Goal: Information Seeking & Learning: Learn about a topic

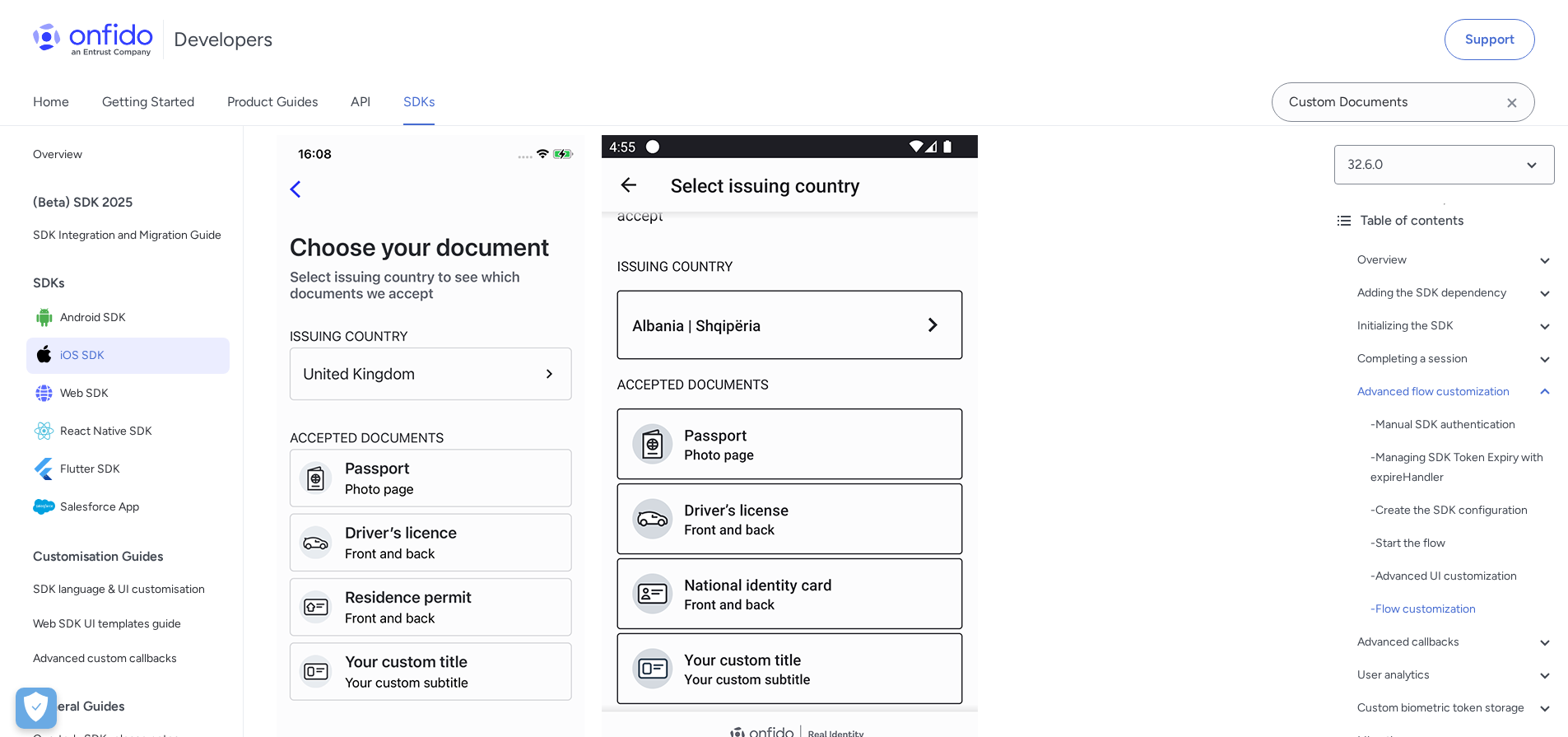
click at [1514, 98] on icon "Clear search field button" at bounding box center [1512, 103] width 20 height 20
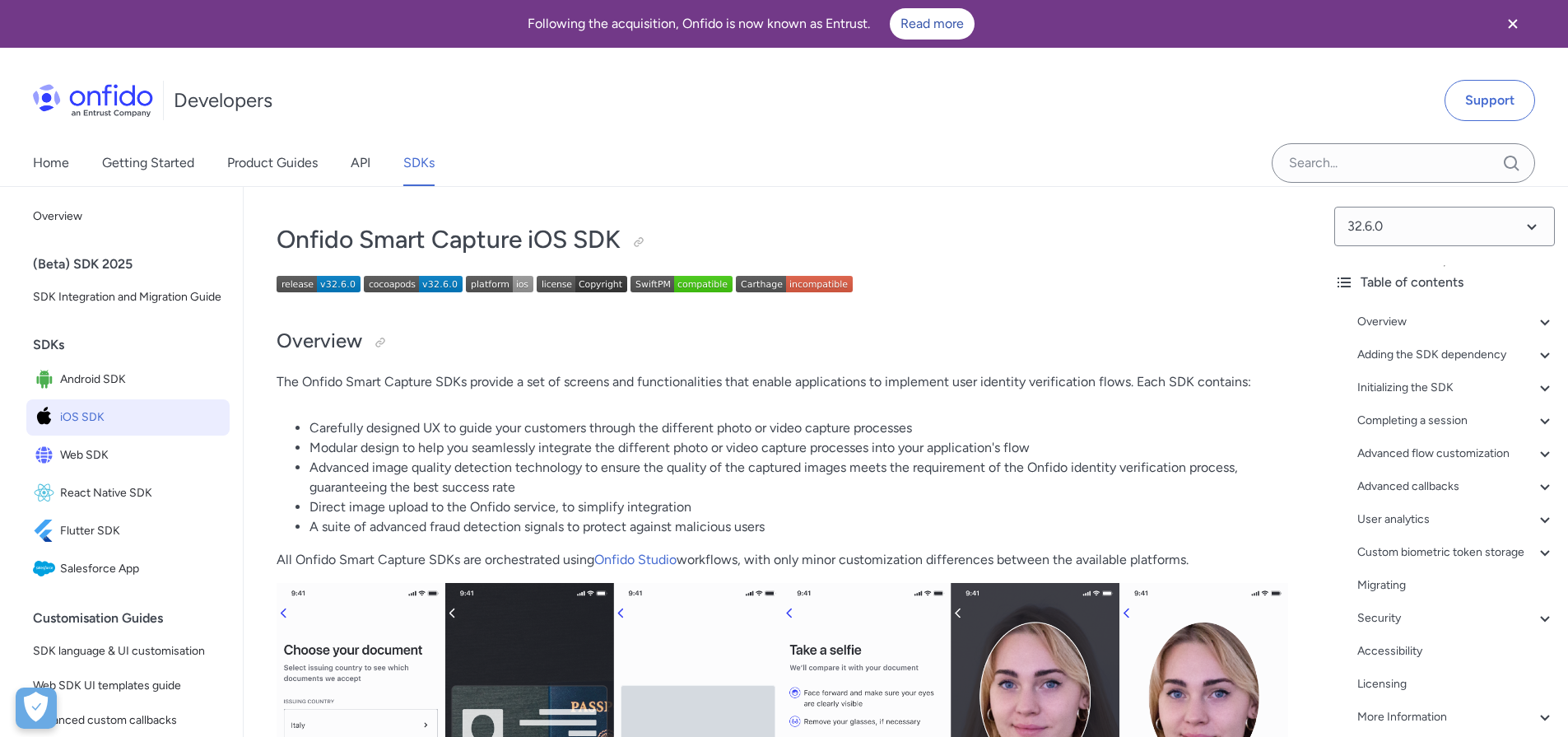
click at [1517, 23] on icon "Close banner" at bounding box center [1513, 24] width 20 height 20
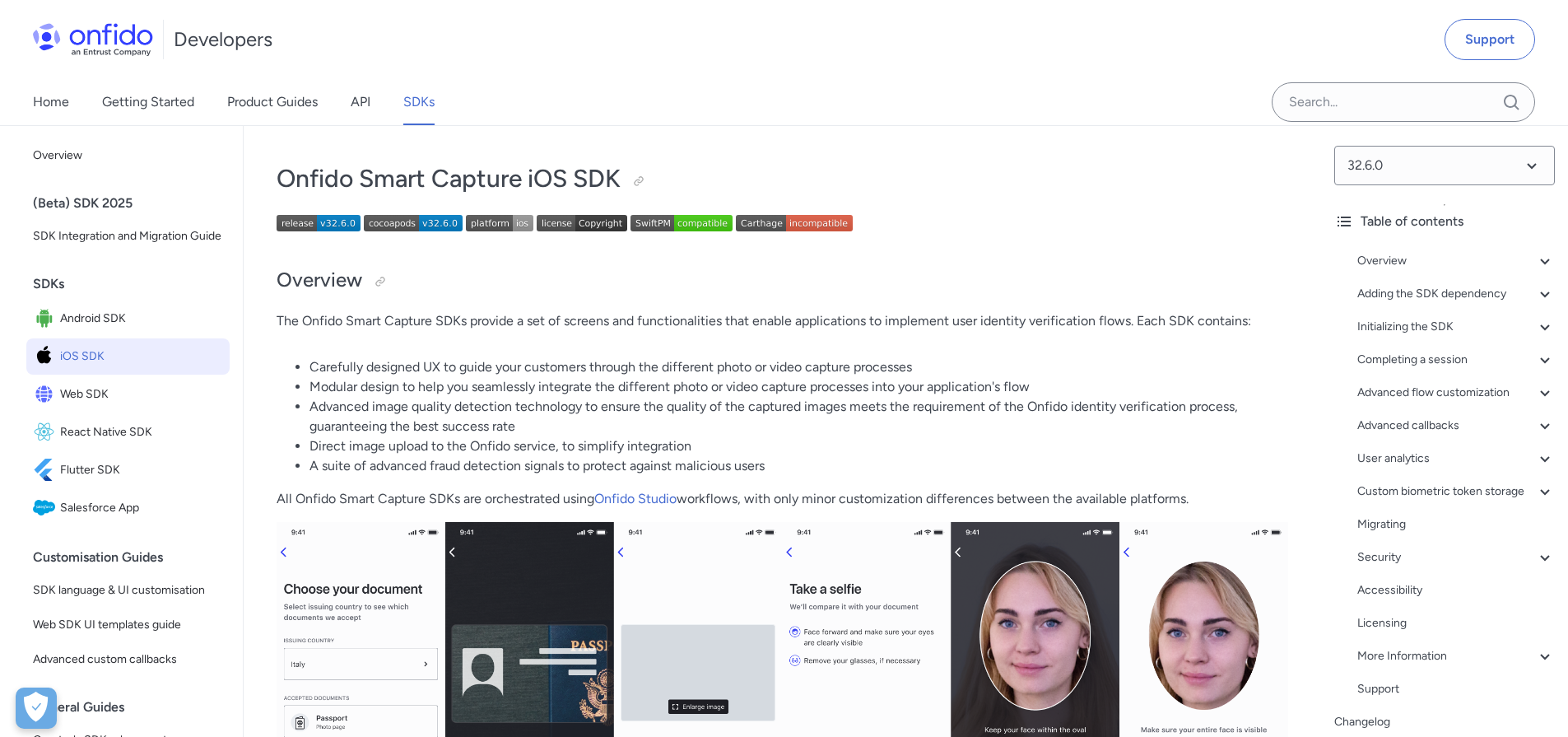
click at [110, 34] on img at bounding box center [93, 39] width 120 height 33
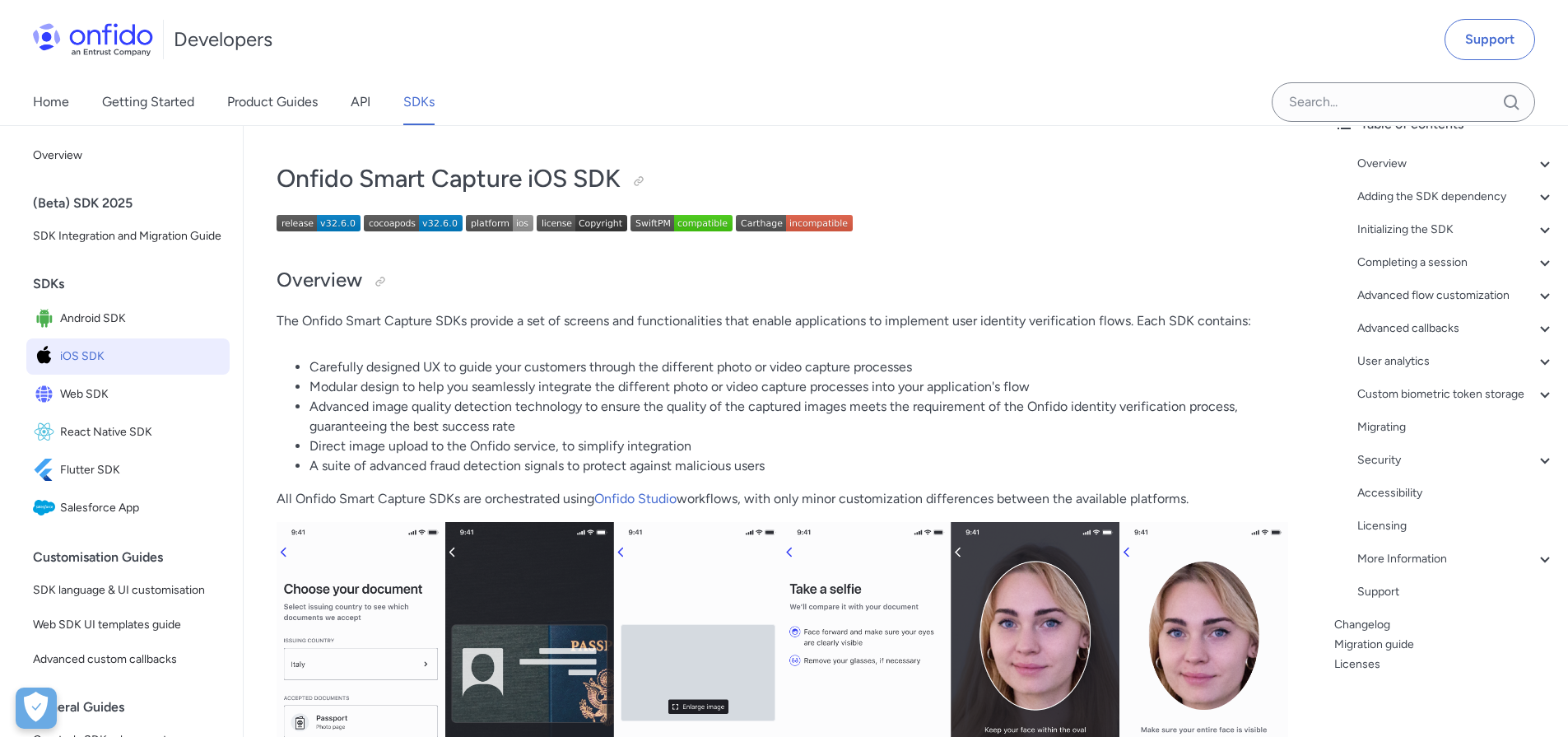
scroll to position [119, 0]
click at [1376, 591] on div "Support" at bounding box center [1455, 589] width 198 height 20
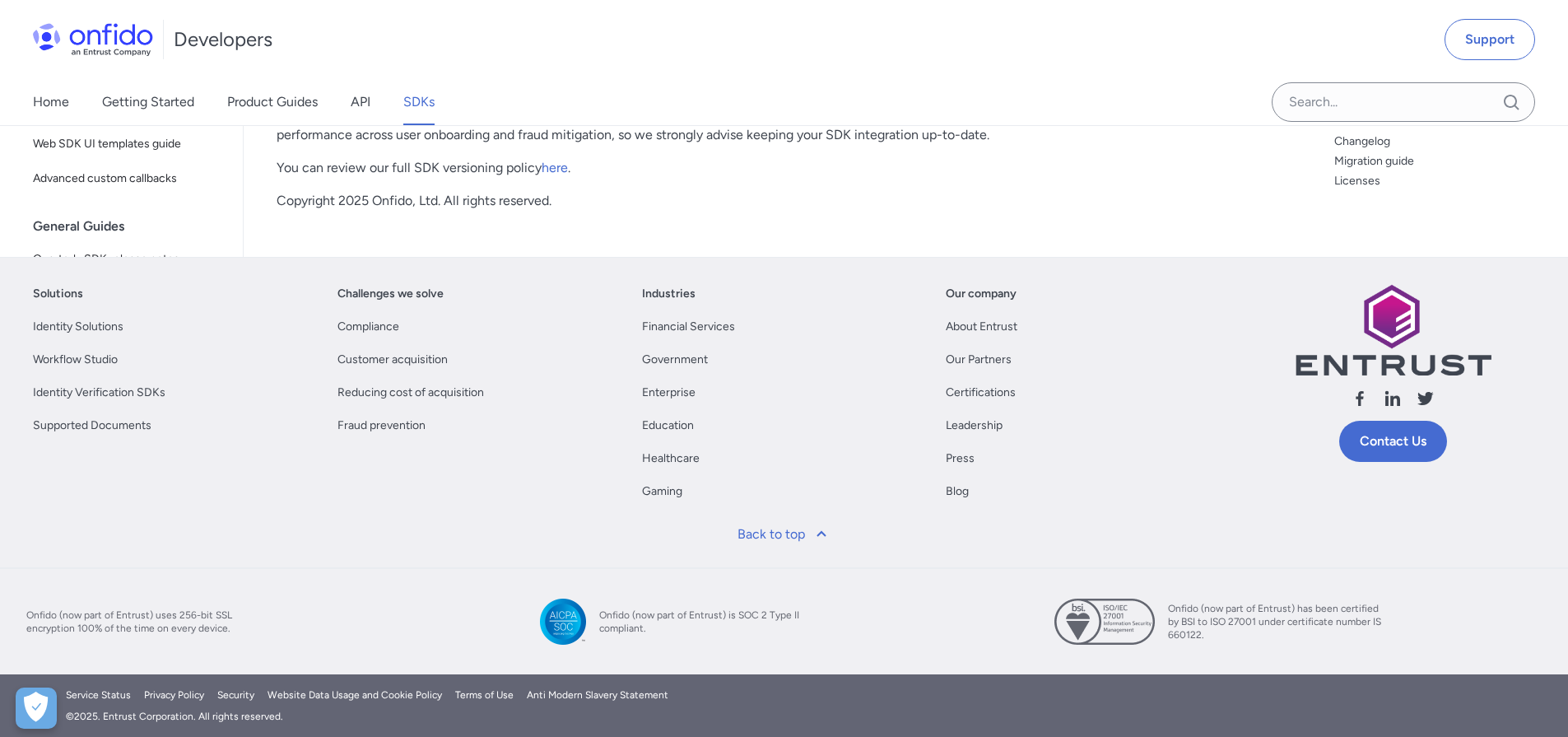
scroll to position [119, 0]
click at [652, 493] on link "Gaming" at bounding box center [662, 492] width 40 height 20
